Goal: Communication & Community: Answer question/provide support

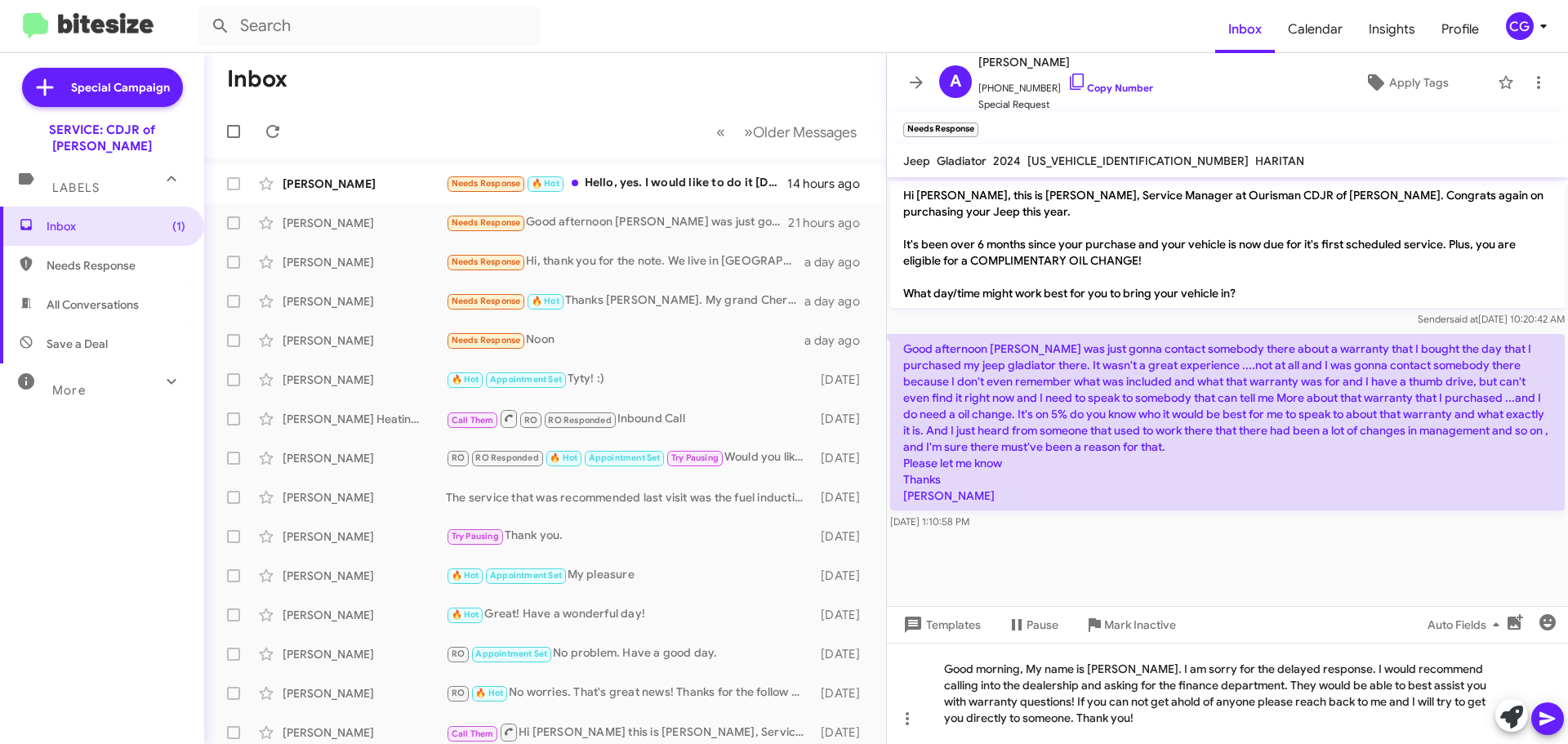
click at [1552, 728] on span at bounding box center [1547, 718] width 20 height 33
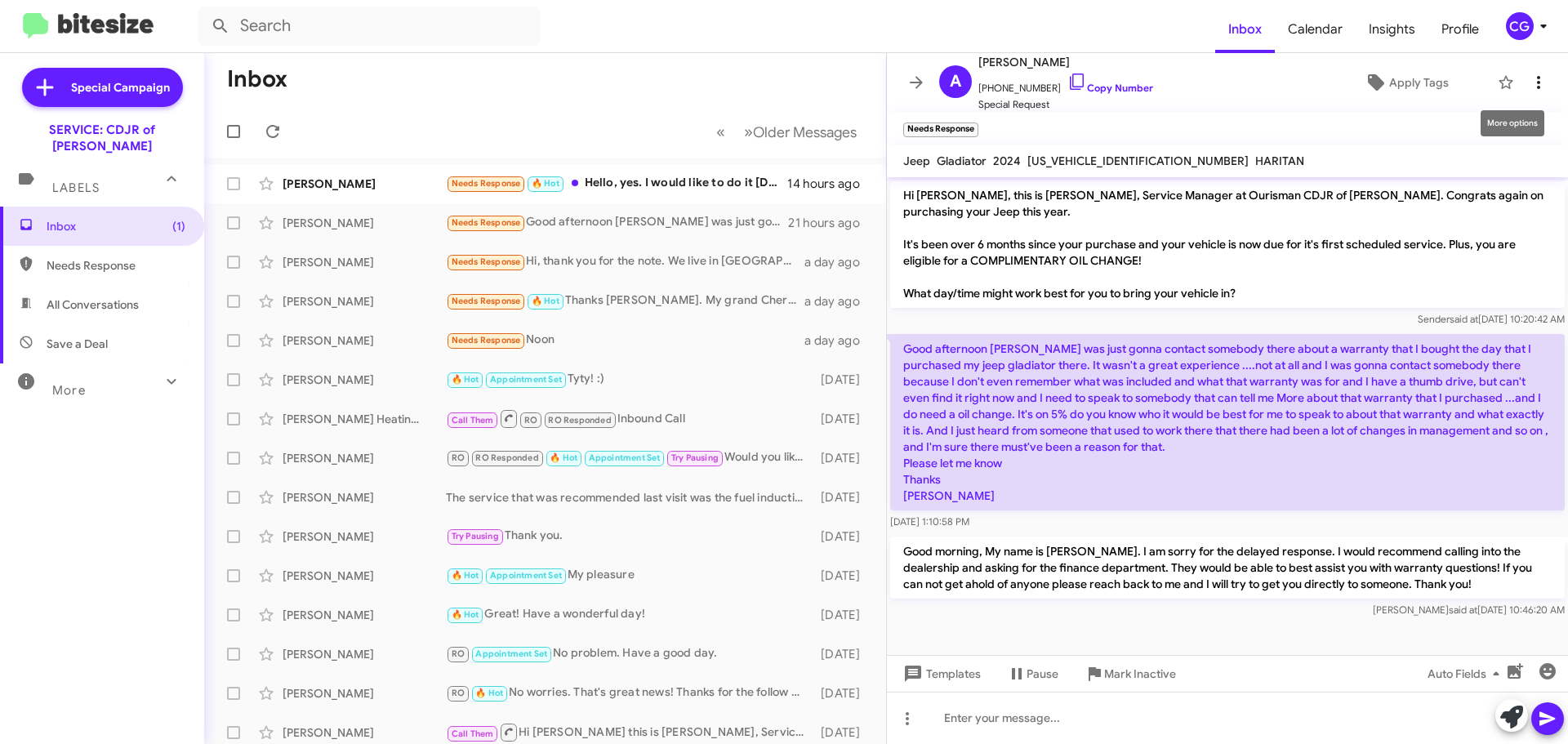
click at [1528, 81] on icon at bounding box center [1538, 82] width 20 height 20
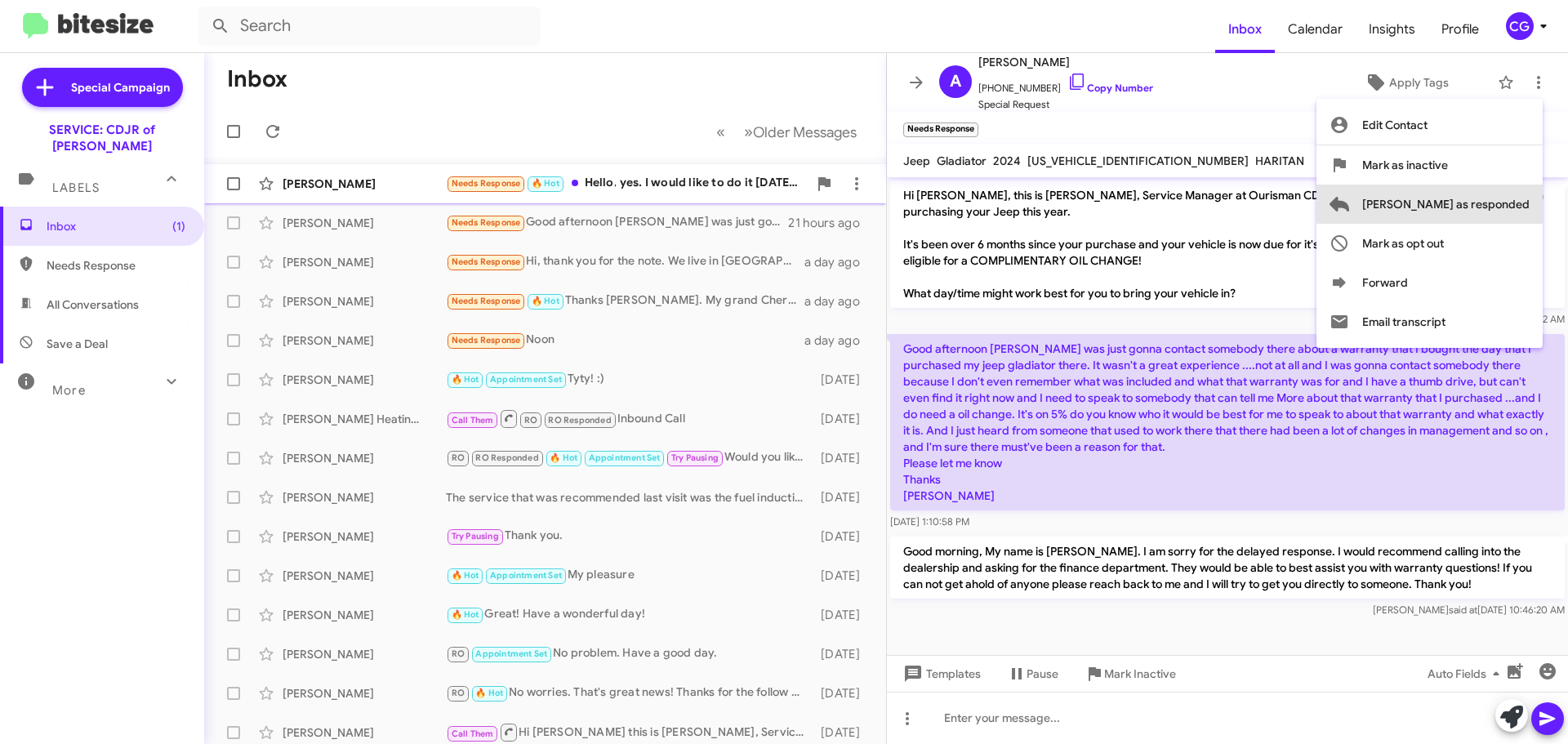
click at [1521, 202] on span "[PERSON_NAME] as responded" at bounding box center [1445, 204] width 168 height 40
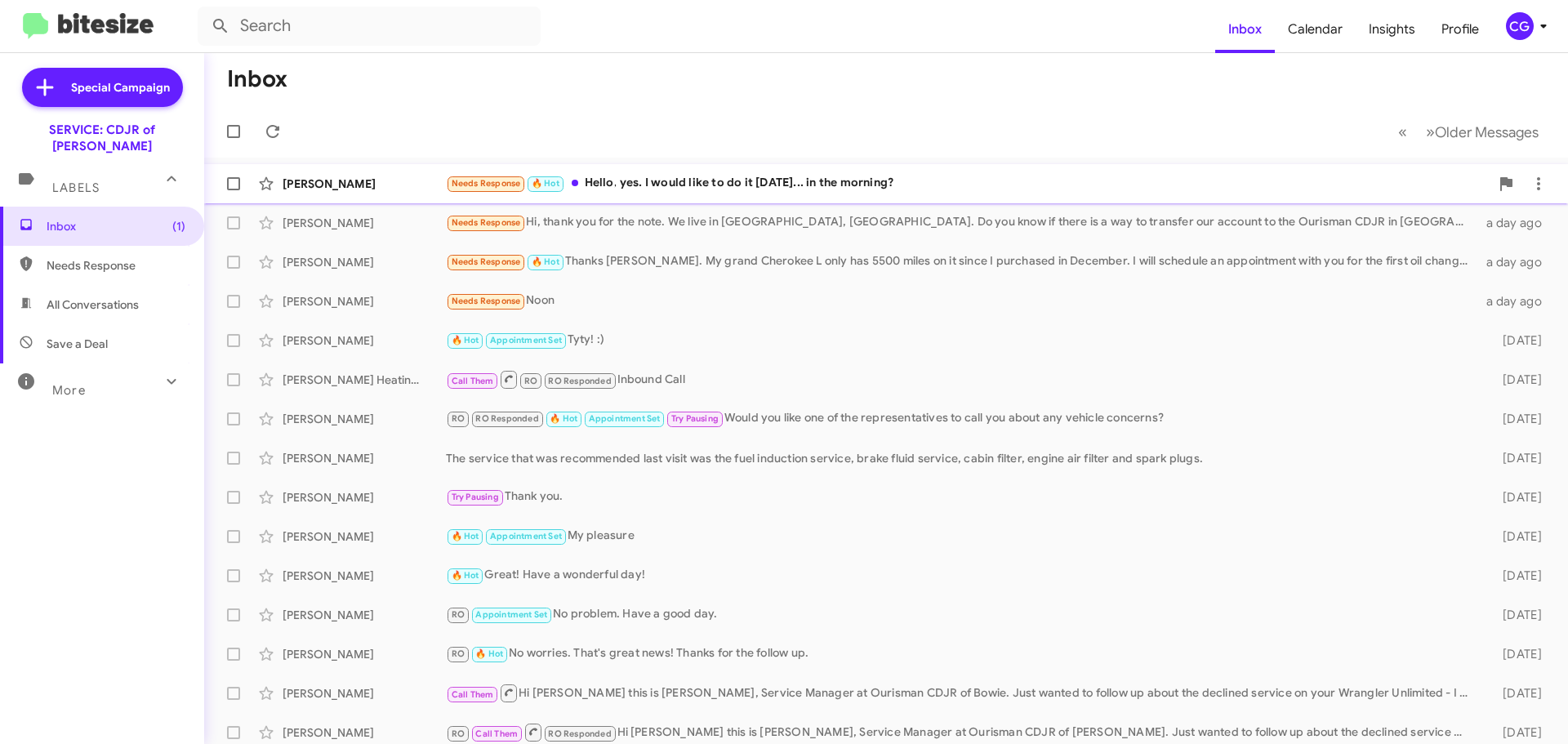
click at [689, 187] on div "Needs Response 🔥 Hot Hello, yes. I would like to do it [DATE]... in the morning?" at bounding box center [968, 183] width 1043 height 19
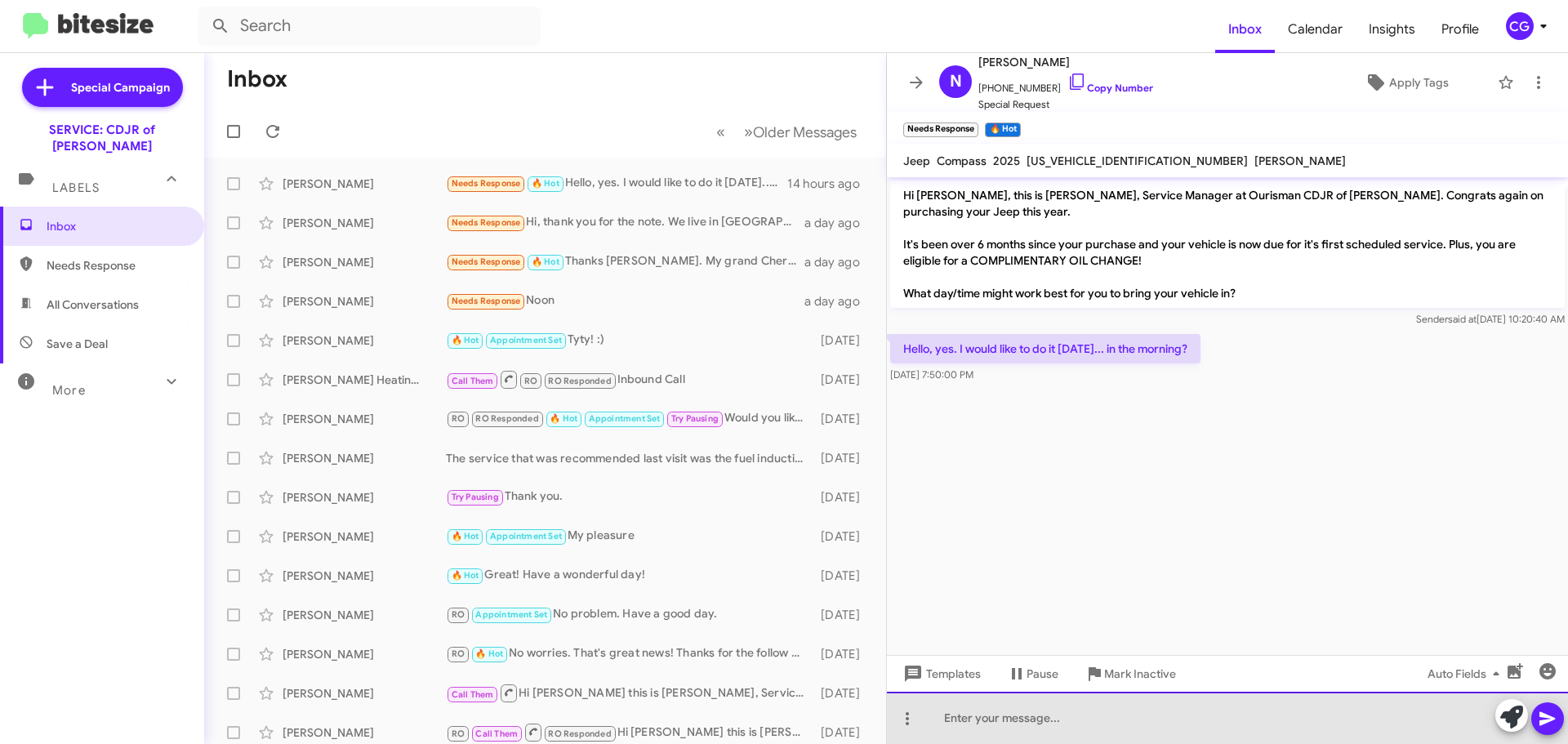
click at [1232, 714] on div at bounding box center [1227, 717] width 681 height 53
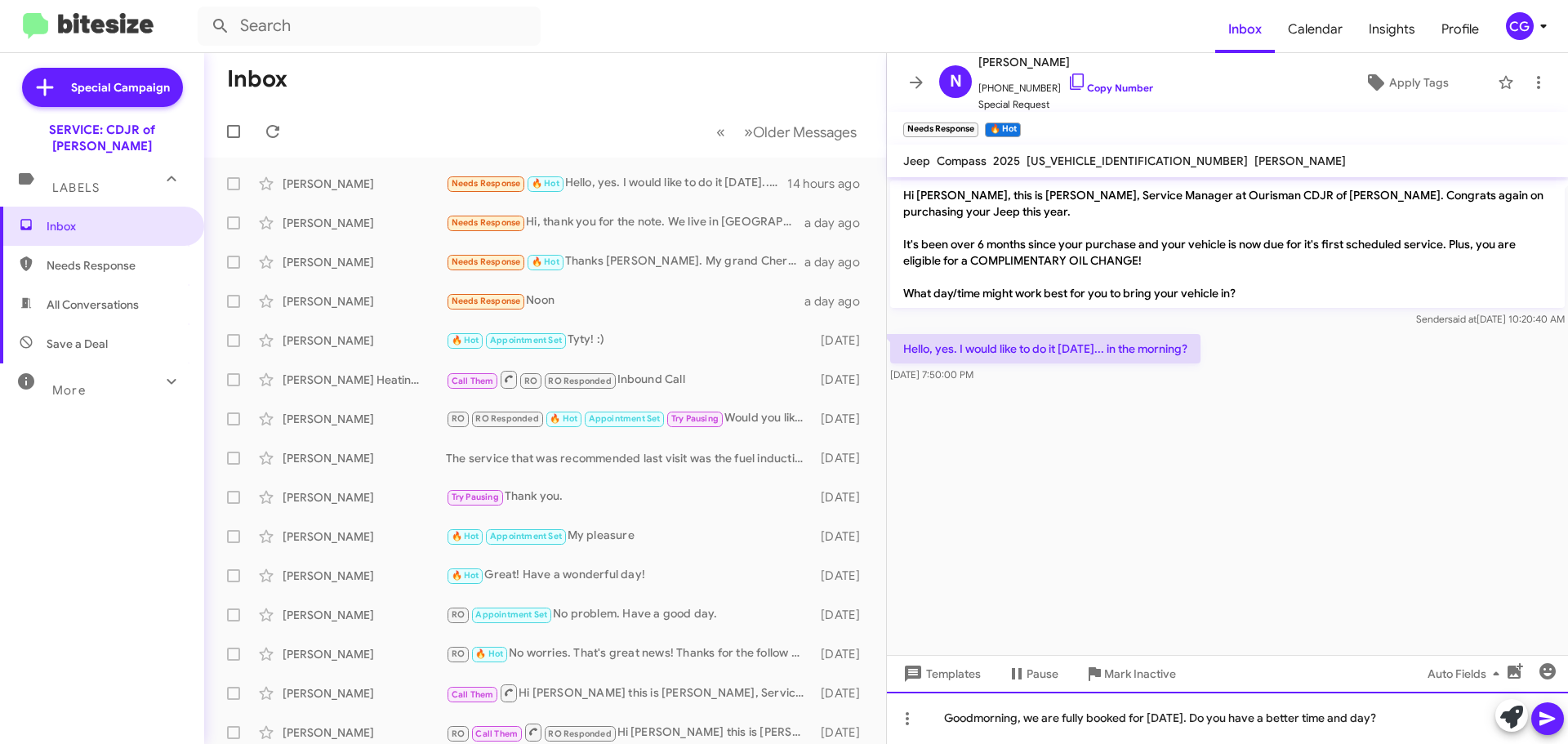
click at [1315, 719] on div "Goodmorning, we are fully booked for [DATE]. Do you have a better time and day?" at bounding box center [1227, 717] width 681 height 53
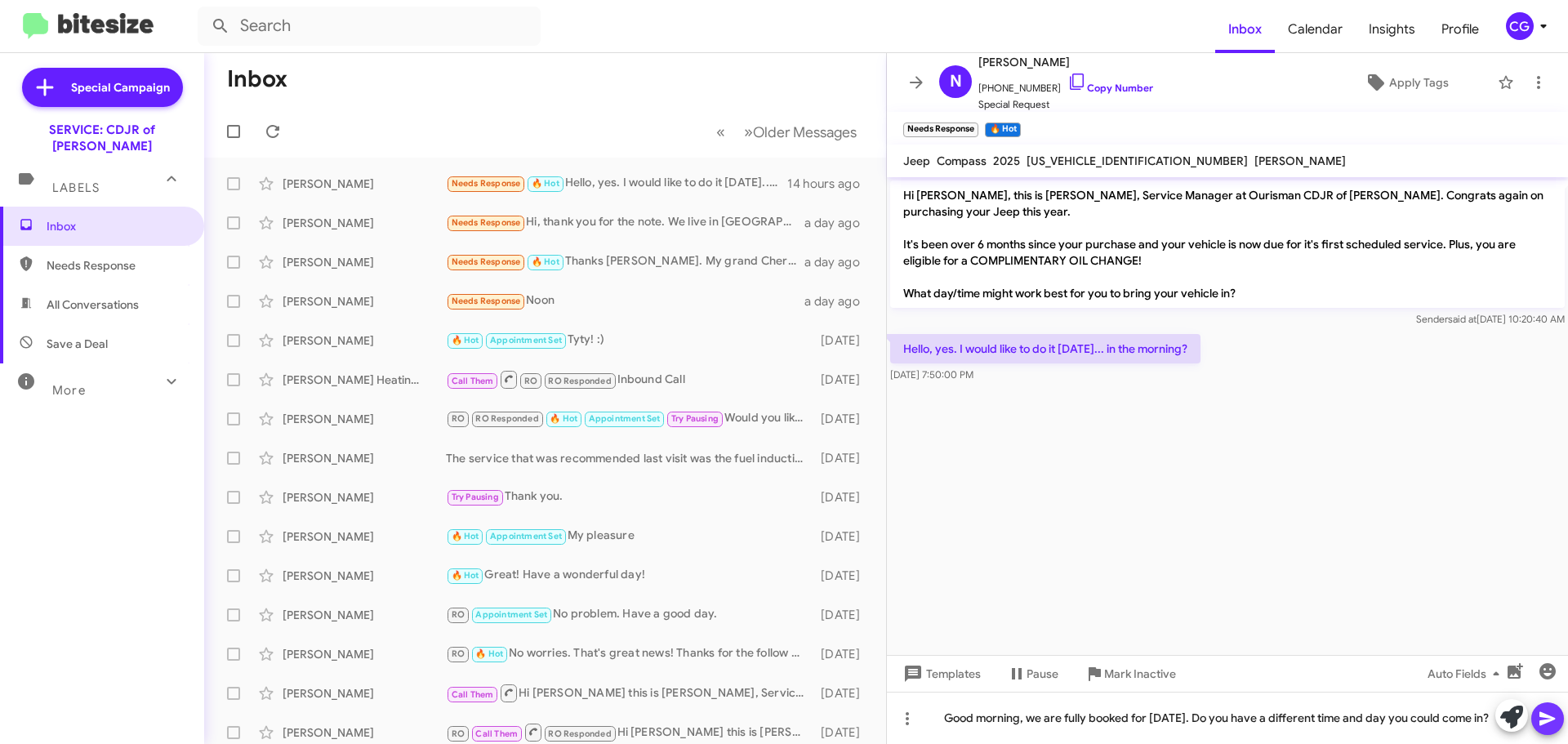
click at [1556, 723] on icon at bounding box center [1547, 719] width 20 height 20
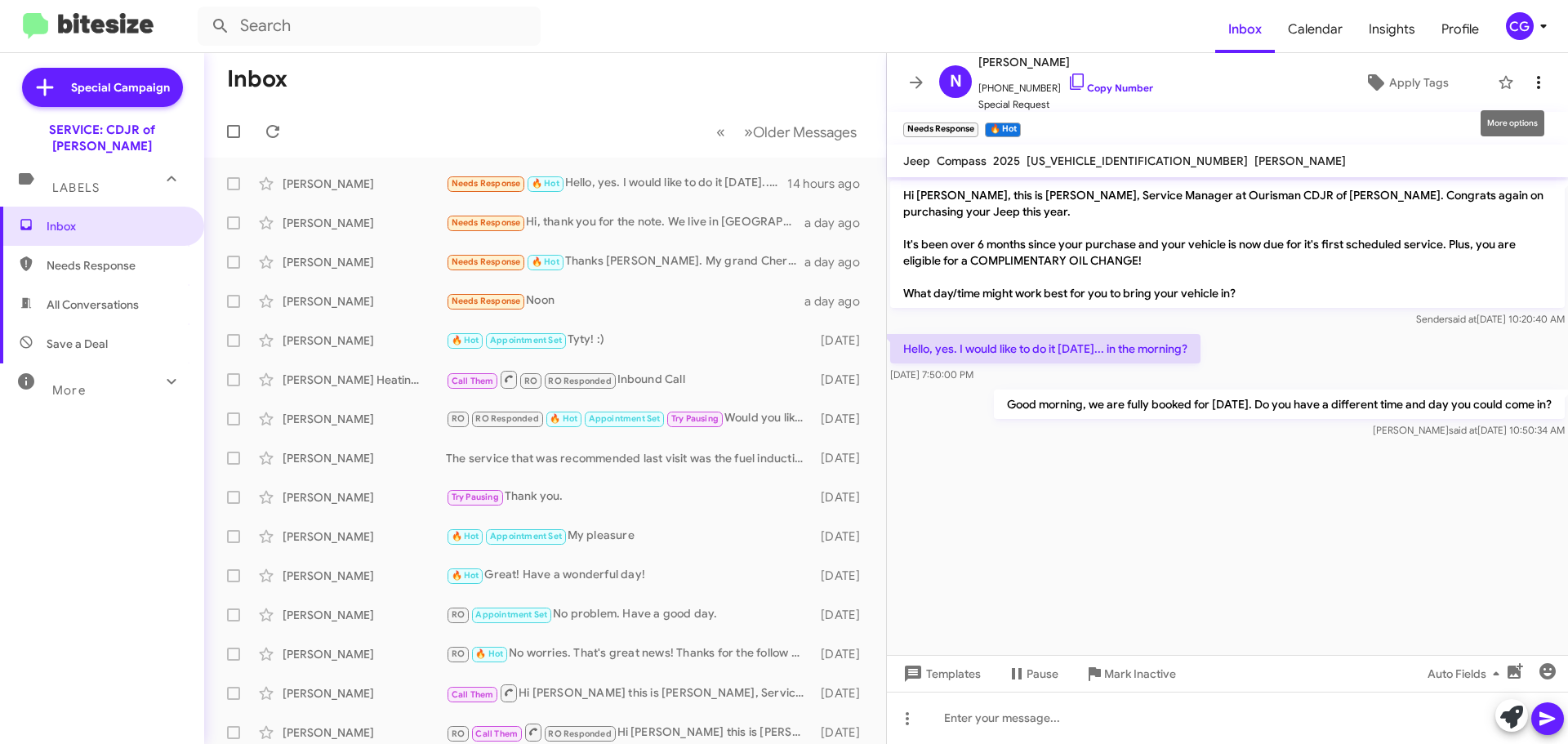
click at [1528, 90] on icon at bounding box center [1538, 82] width 20 height 20
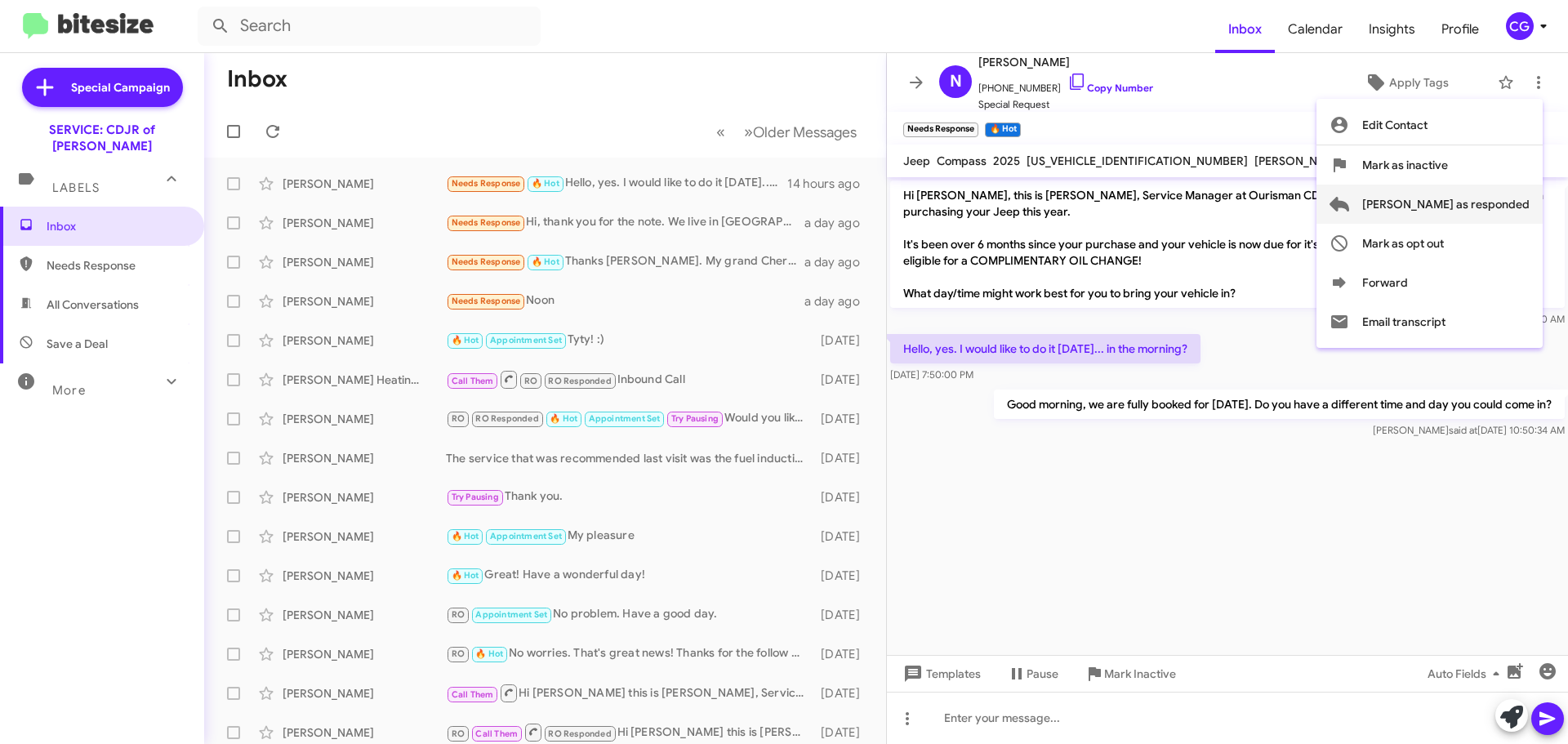
click at [1518, 210] on span "[PERSON_NAME] as responded" at bounding box center [1445, 204] width 168 height 40
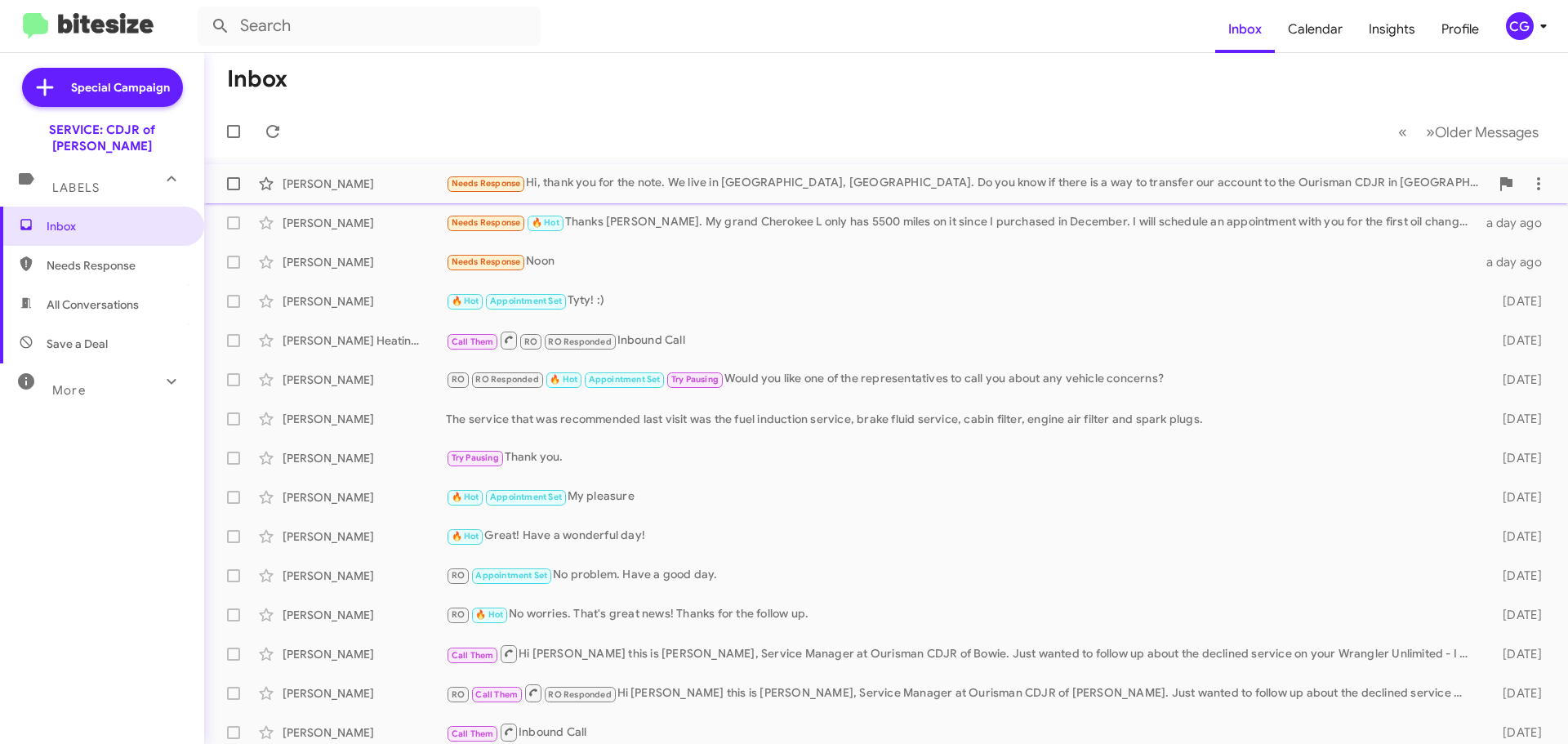
click at [709, 175] on div "Needs Response Hi, thank you for the note. We live in [GEOGRAPHIC_DATA], [GEOGR…" at bounding box center [968, 183] width 1043 height 19
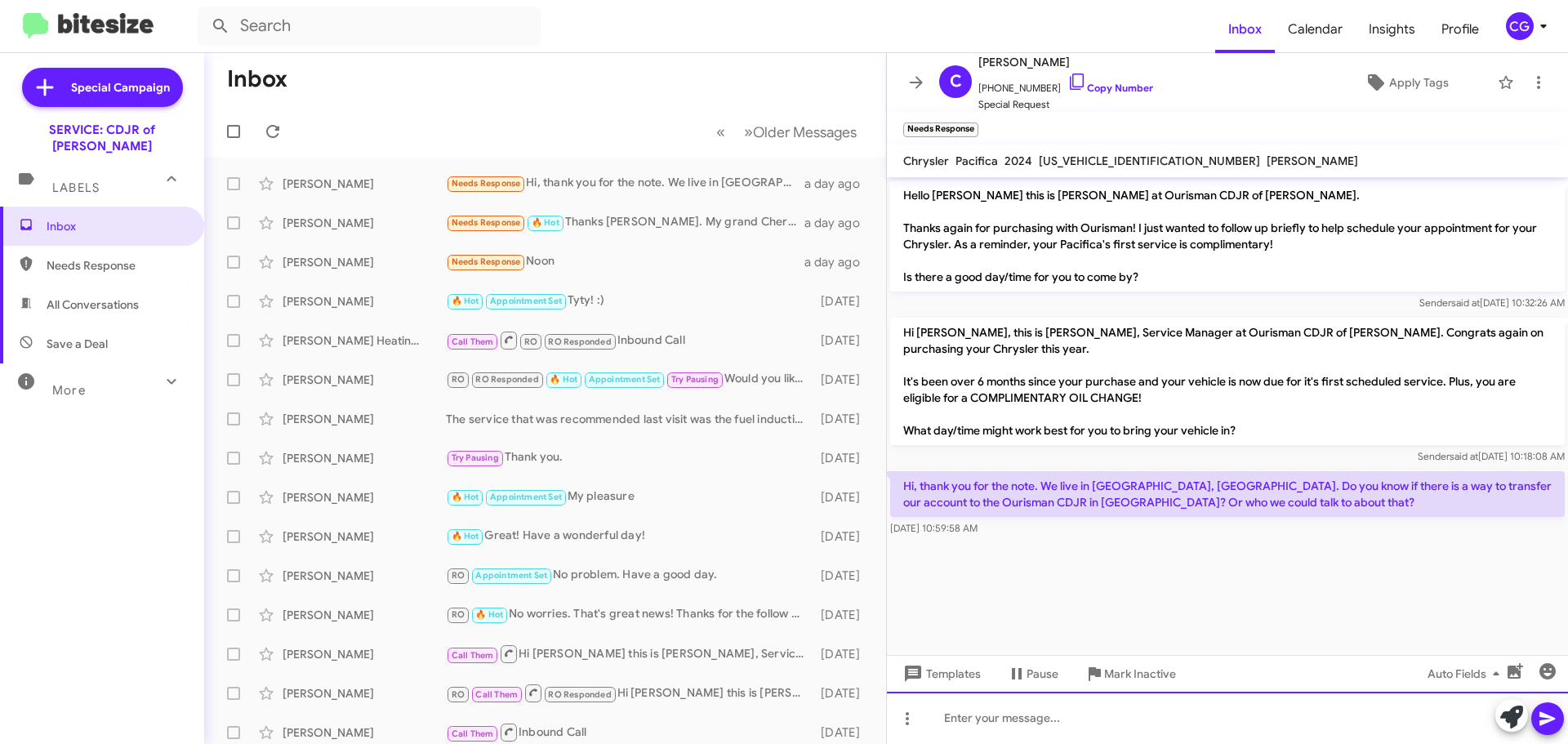
click at [1106, 732] on div at bounding box center [1227, 717] width 681 height 53
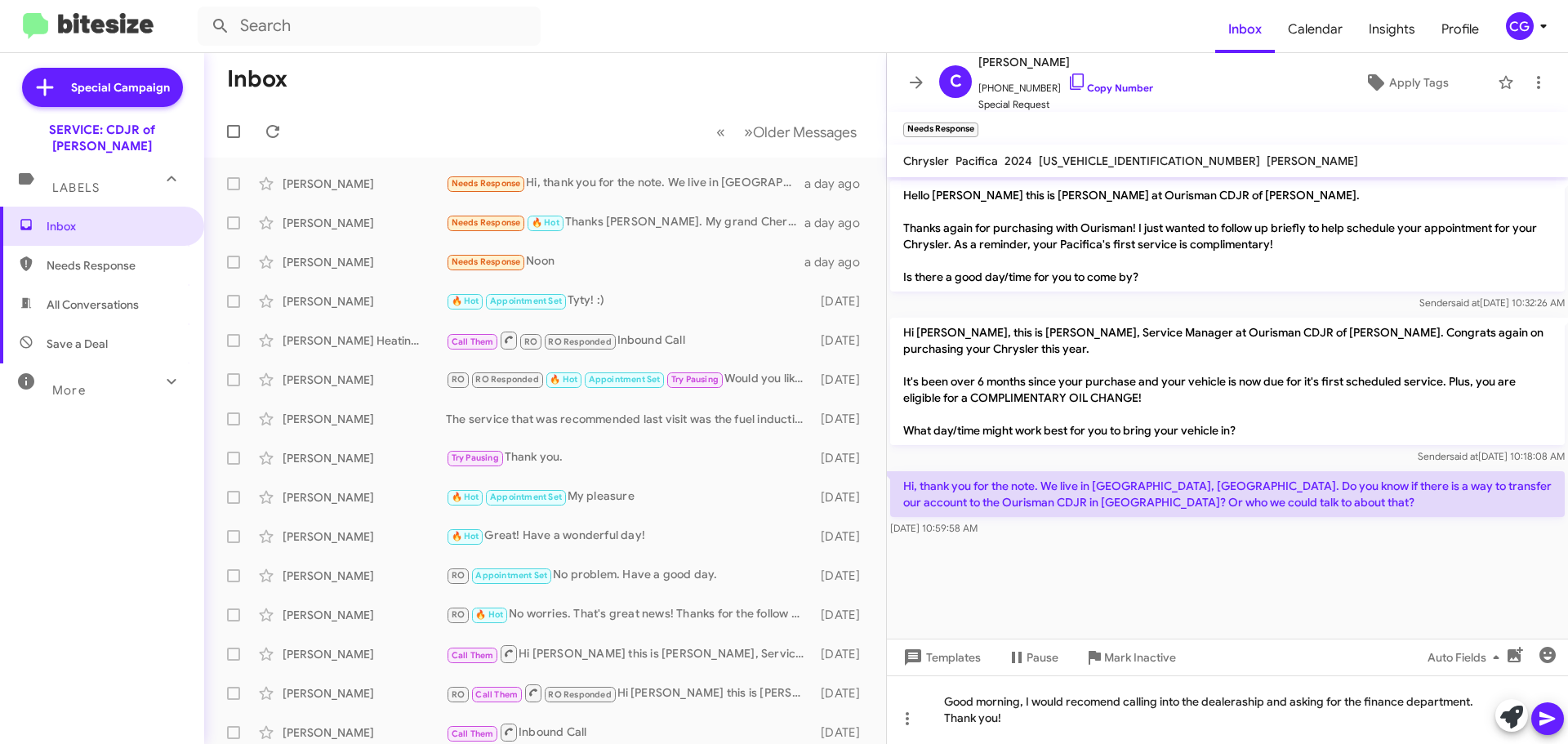
drag, startPoint x: 1098, startPoint y: 703, endPoint x: 1126, endPoint y: 353, distance: 351.1
click at [1122, 349] on p "Hi [PERSON_NAME], this is [PERSON_NAME], Service Manager at Ourisman CDJR of [P…" at bounding box center [1227, 381] width 674 height 127
click at [1542, 710] on icon at bounding box center [1547, 719] width 20 height 20
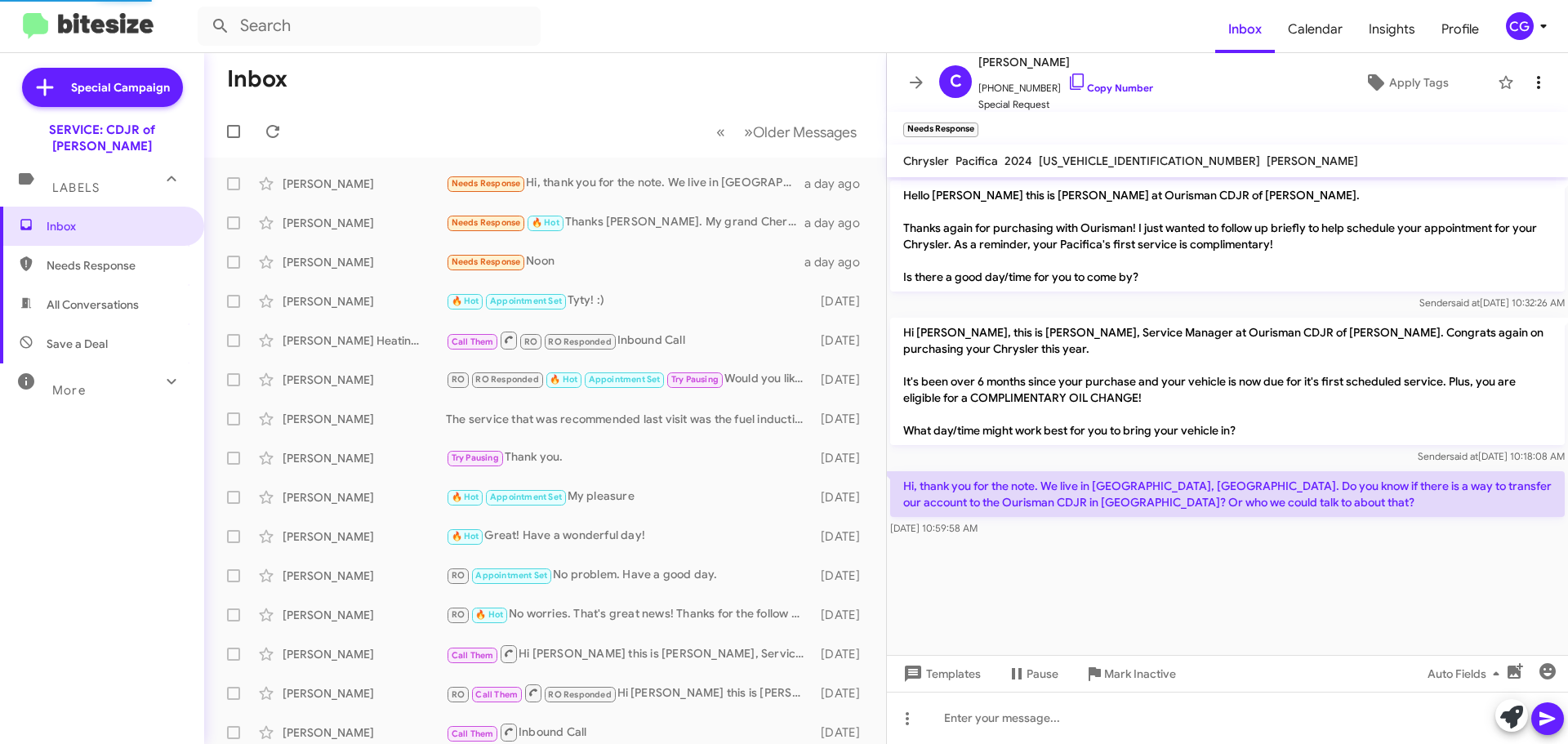
click at [1532, 89] on icon at bounding box center [1538, 82] width 20 height 20
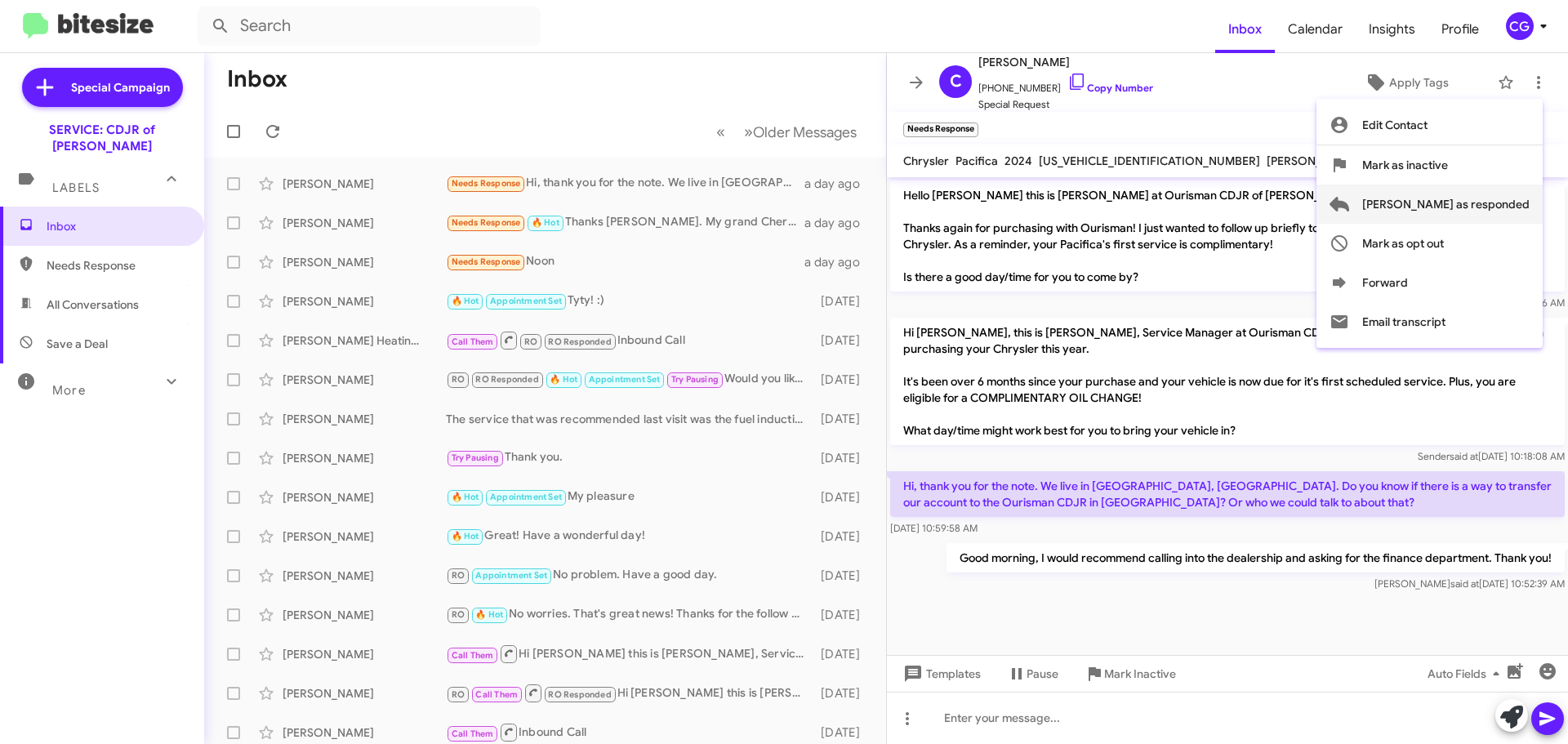
click at [1518, 198] on span "[PERSON_NAME] as responded" at bounding box center [1445, 204] width 168 height 40
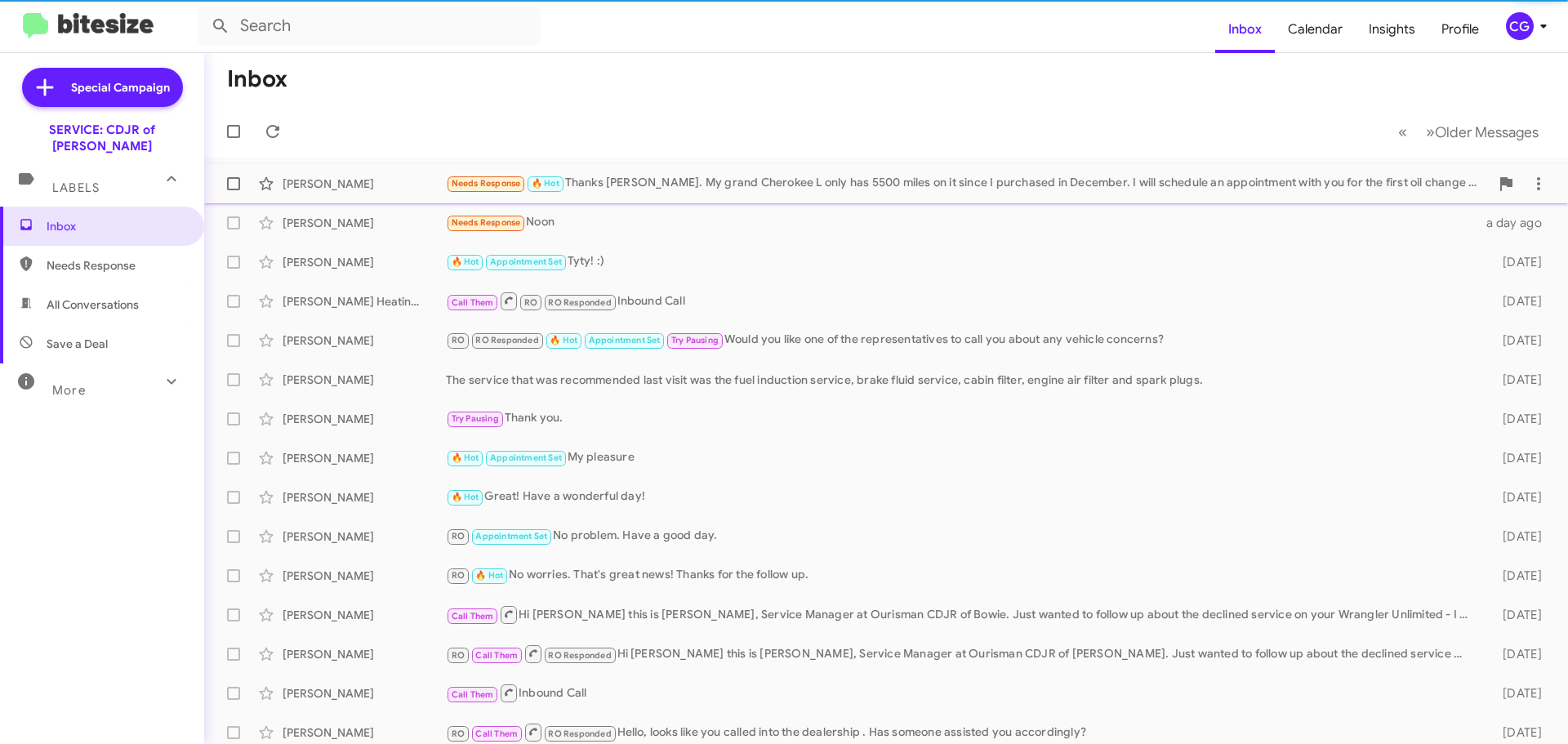
click at [617, 178] on div "Needs Response 🔥 Hot Thanks [PERSON_NAME]. My grand Cherokee L only has 5500 mi…" at bounding box center [968, 183] width 1043 height 19
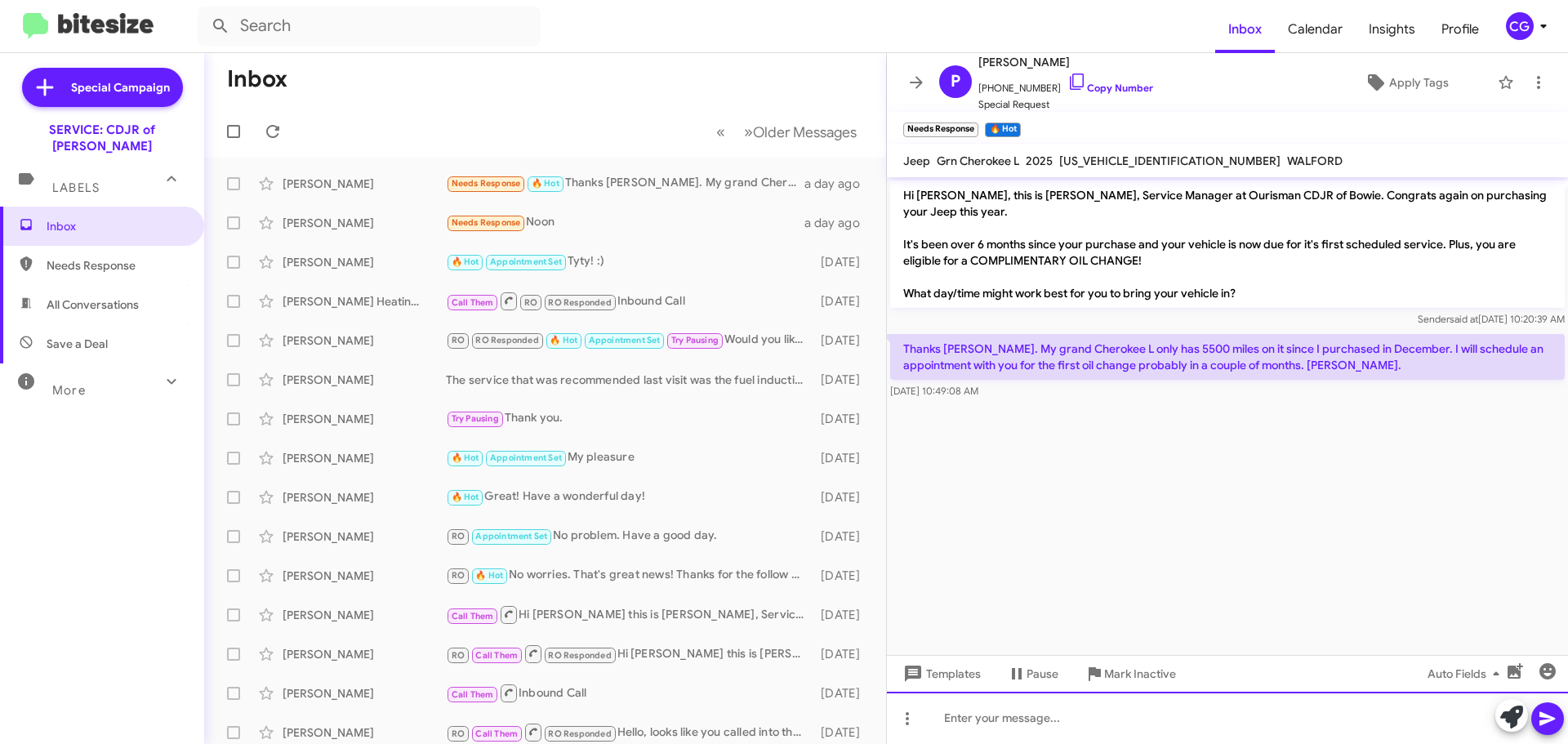
click at [1120, 710] on div at bounding box center [1227, 717] width 681 height 53
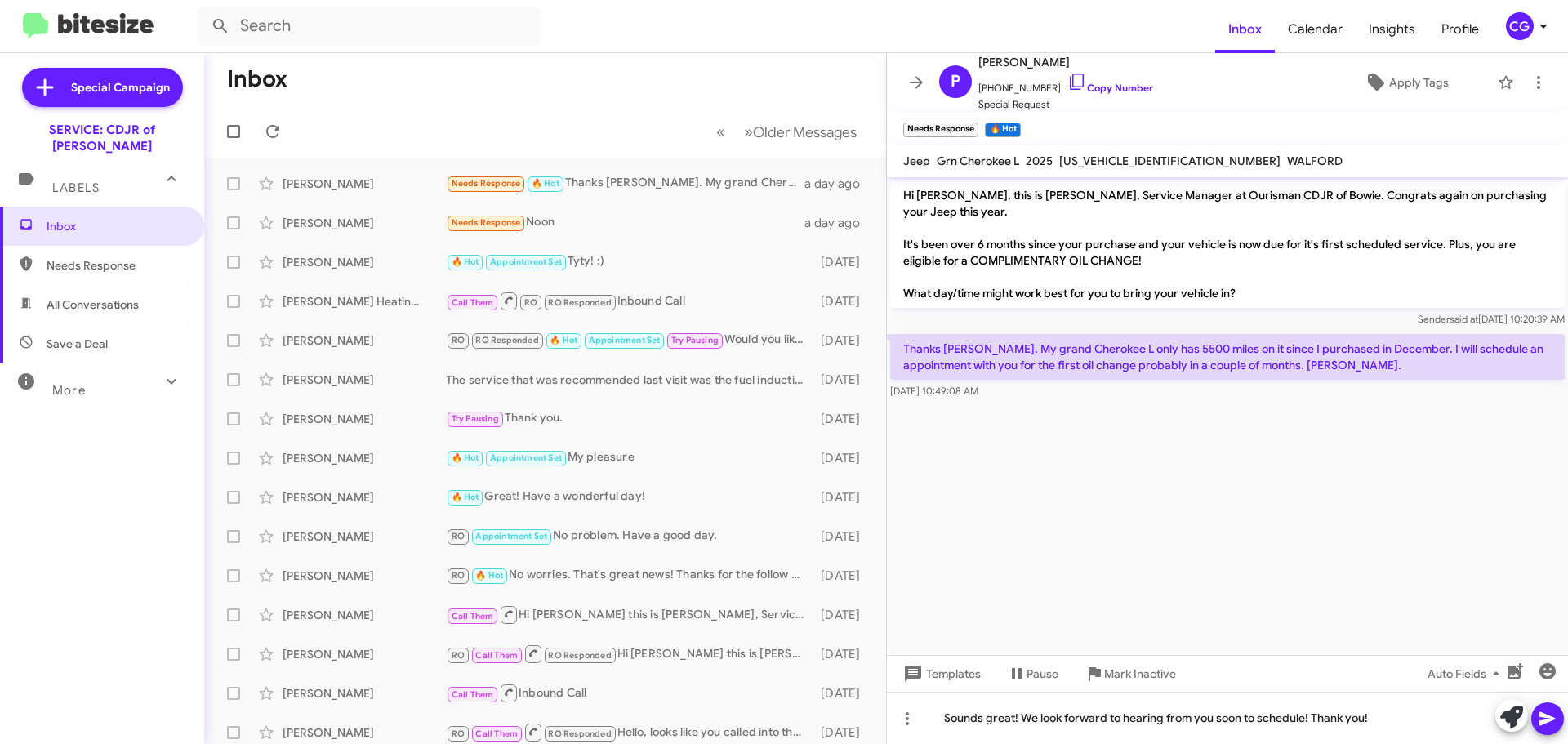
click at [1562, 731] on div at bounding box center [1529, 717] width 68 height 36
click at [1555, 726] on icon at bounding box center [1547, 719] width 20 height 20
click at [1534, 81] on icon at bounding box center [1538, 82] width 20 height 20
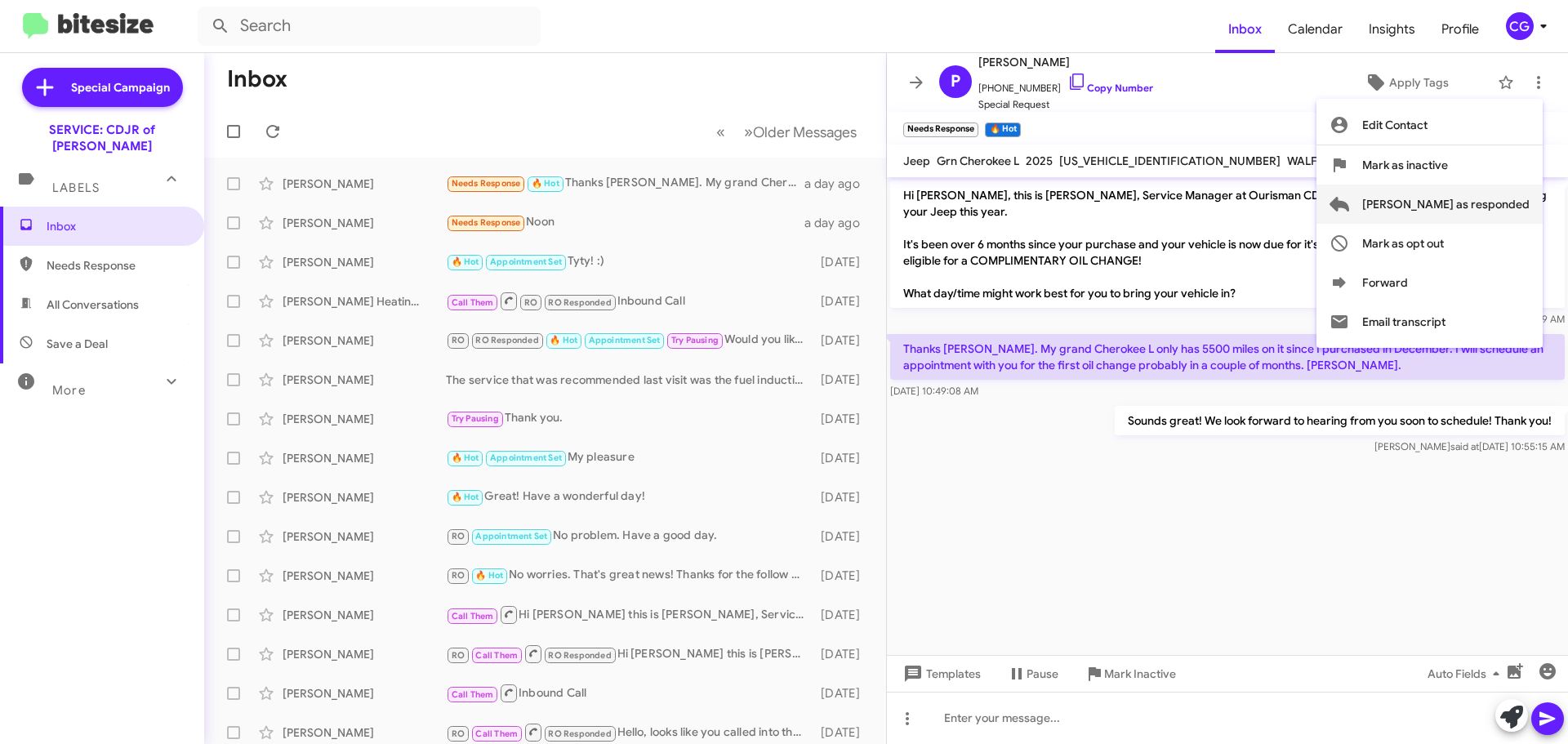
click at [1514, 205] on span "[PERSON_NAME] as responded" at bounding box center [1445, 204] width 168 height 40
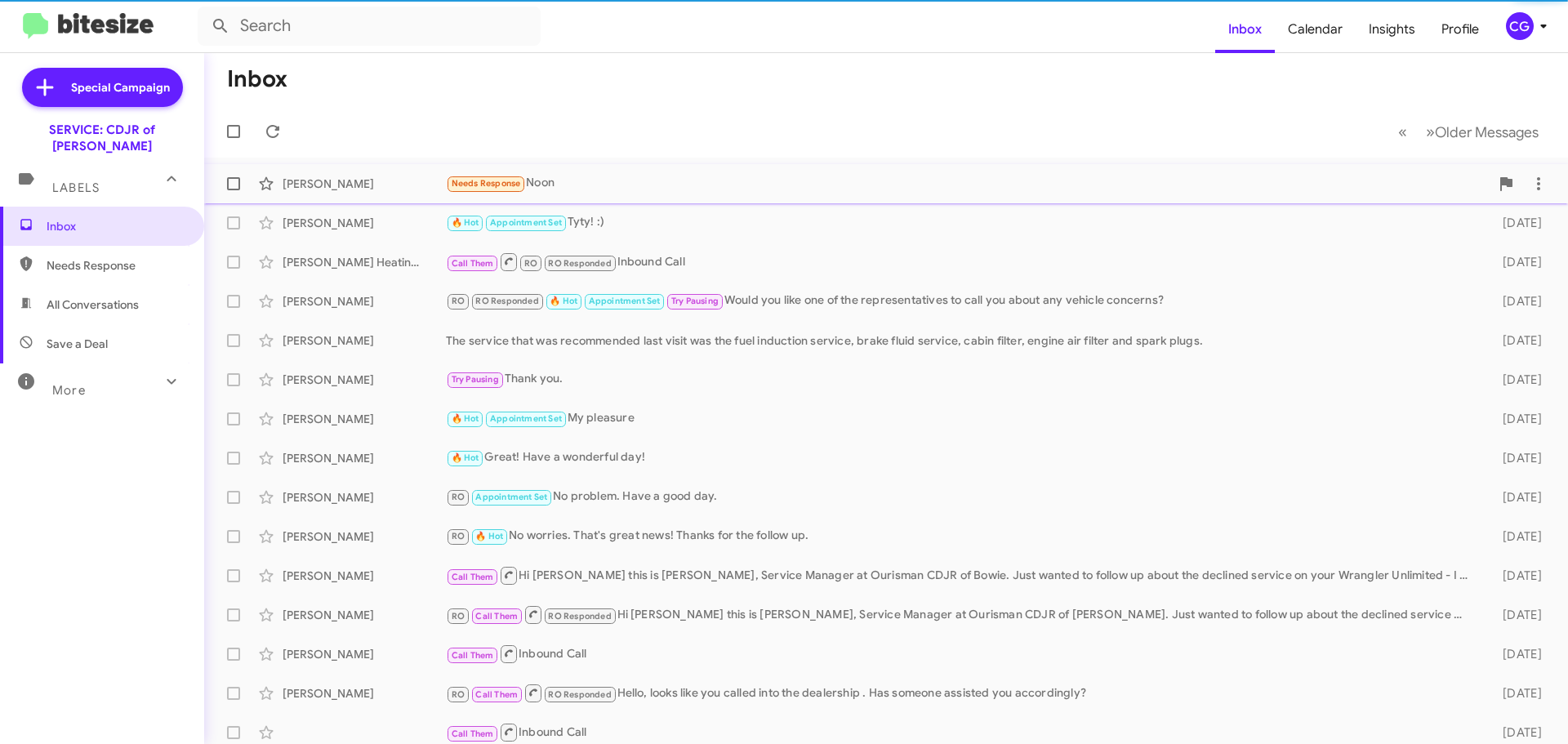
click at [724, 186] on div "Needs Response Noon" at bounding box center [968, 183] width 1043 height 19
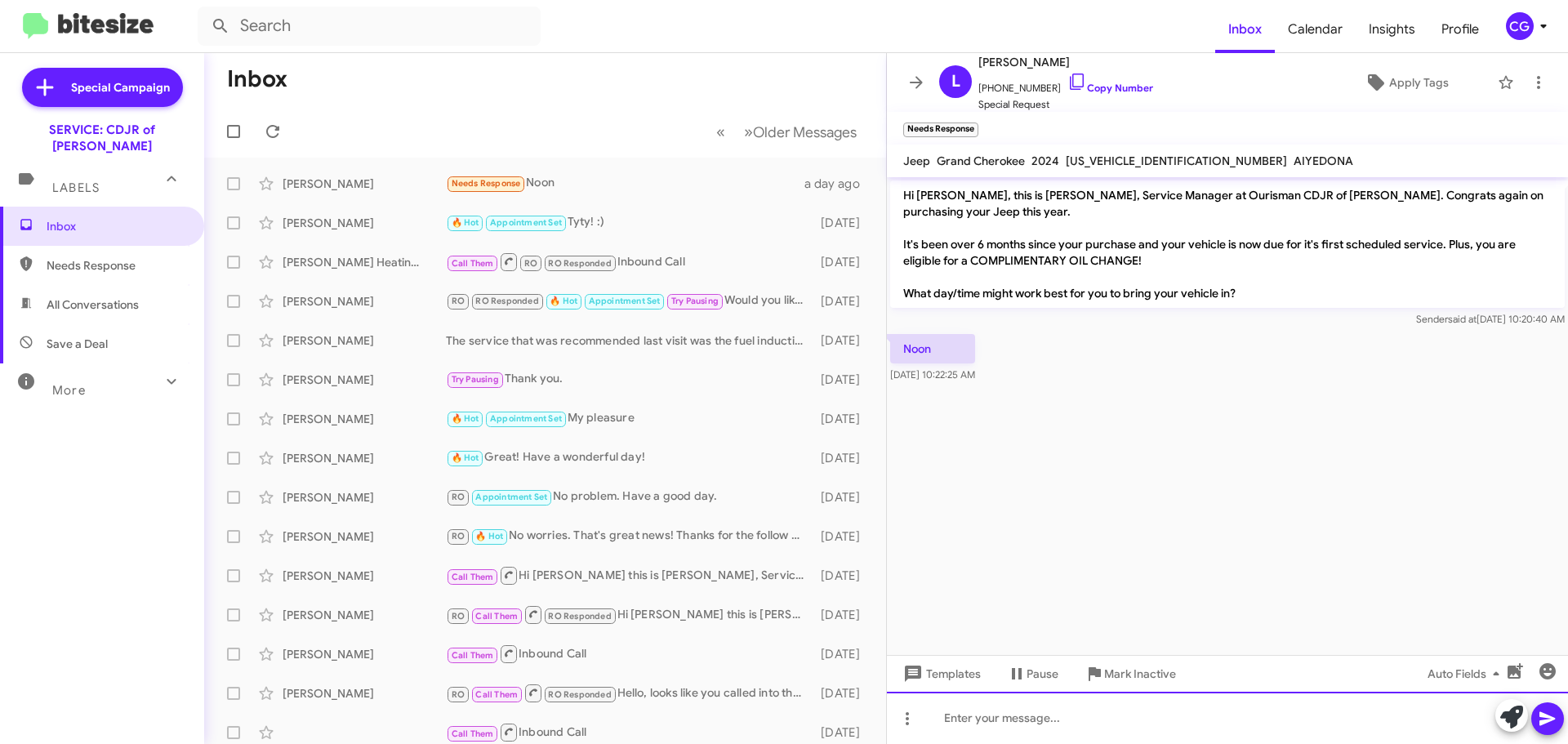
click at [1141, 728] on div at bounding box center [1227, 717] width 681 height 53
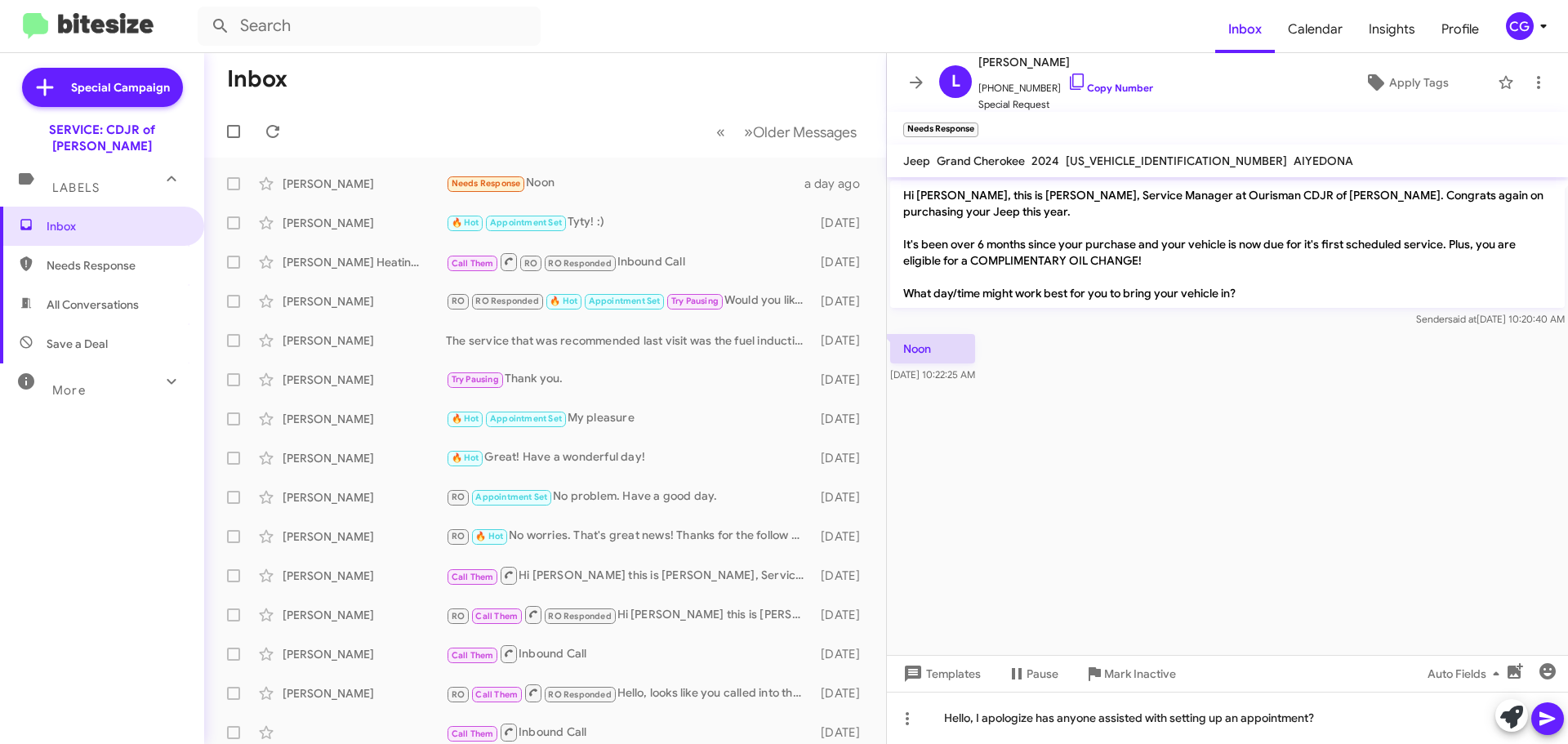
click at [1550, 716] on icon at bounding box center [1547, 719] width 16 height 14
click at [1532, 90] on icon at bounding box center [1538, 82] width 20 height 20
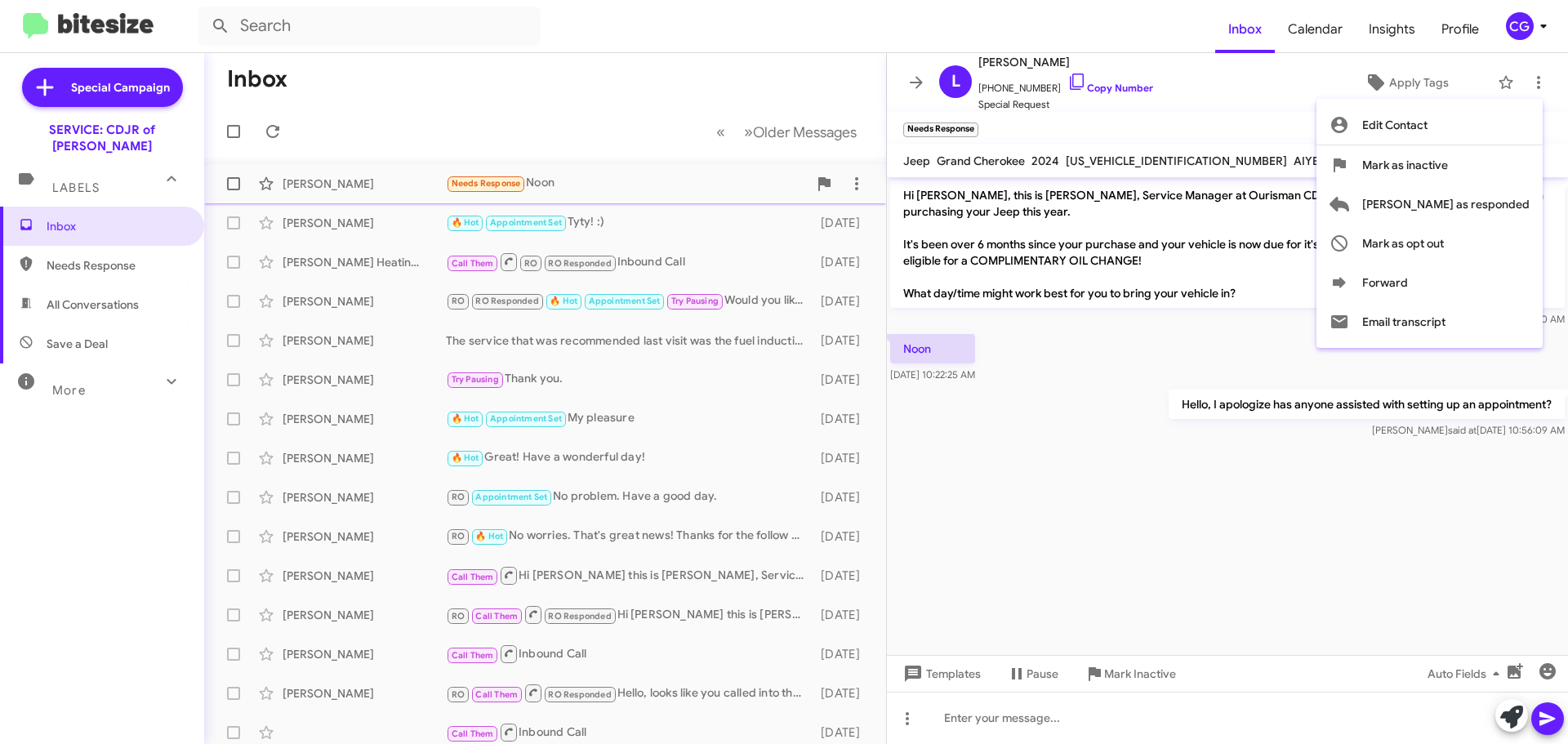
drag, startPoint x: 1527, startPoint y: 201, endPoint x: 1515, endPoint y: 202, distance: 12.0
click at [1526, 201] on span "[PERSON_NAME] as responded" at bounding box center [1445, 204] width 168 height 40
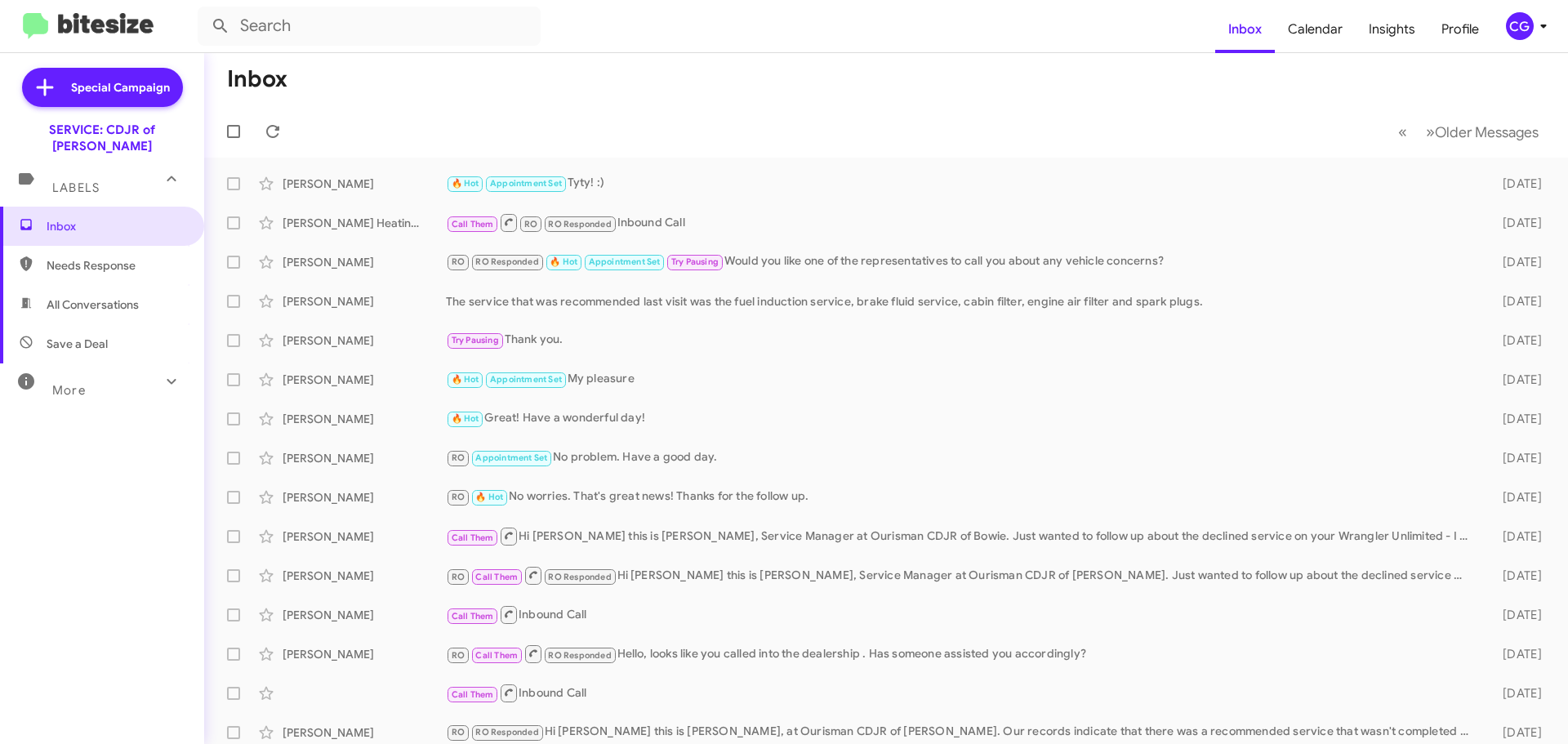
click at [1518, 30] on div "CG" at bounding box center [1519, 26] width 28 height 28
